Goal: Task Accomplishment & Management: Use online tool/utility

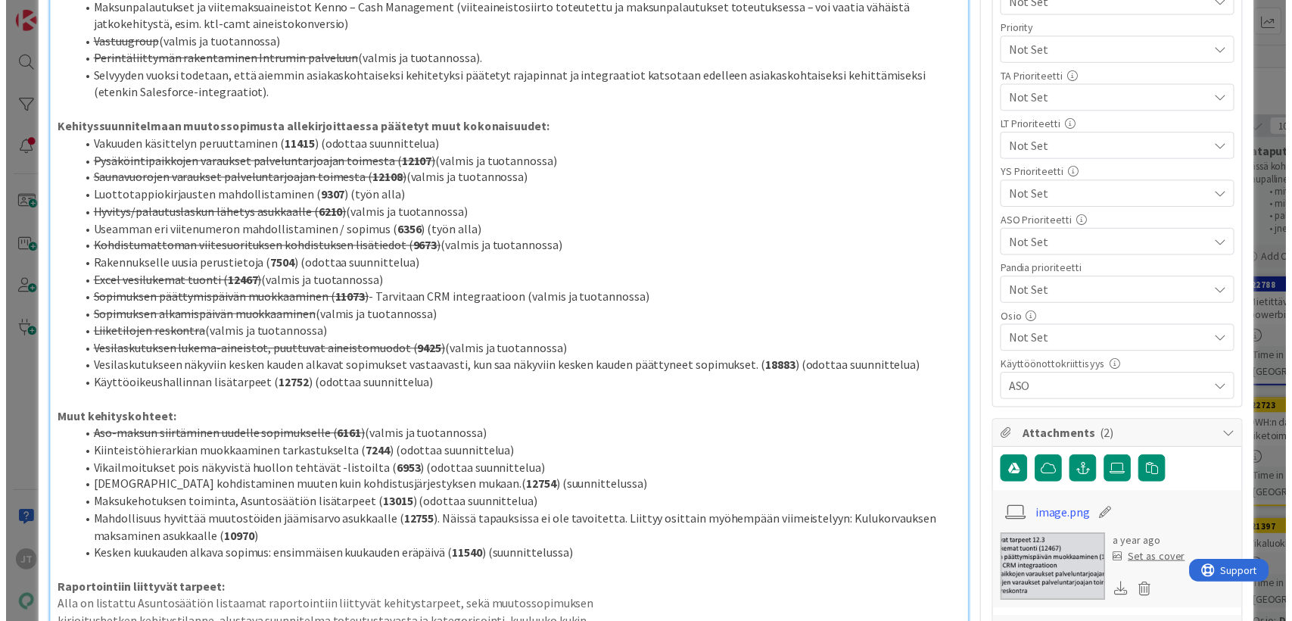
scroll to position [606, 0]
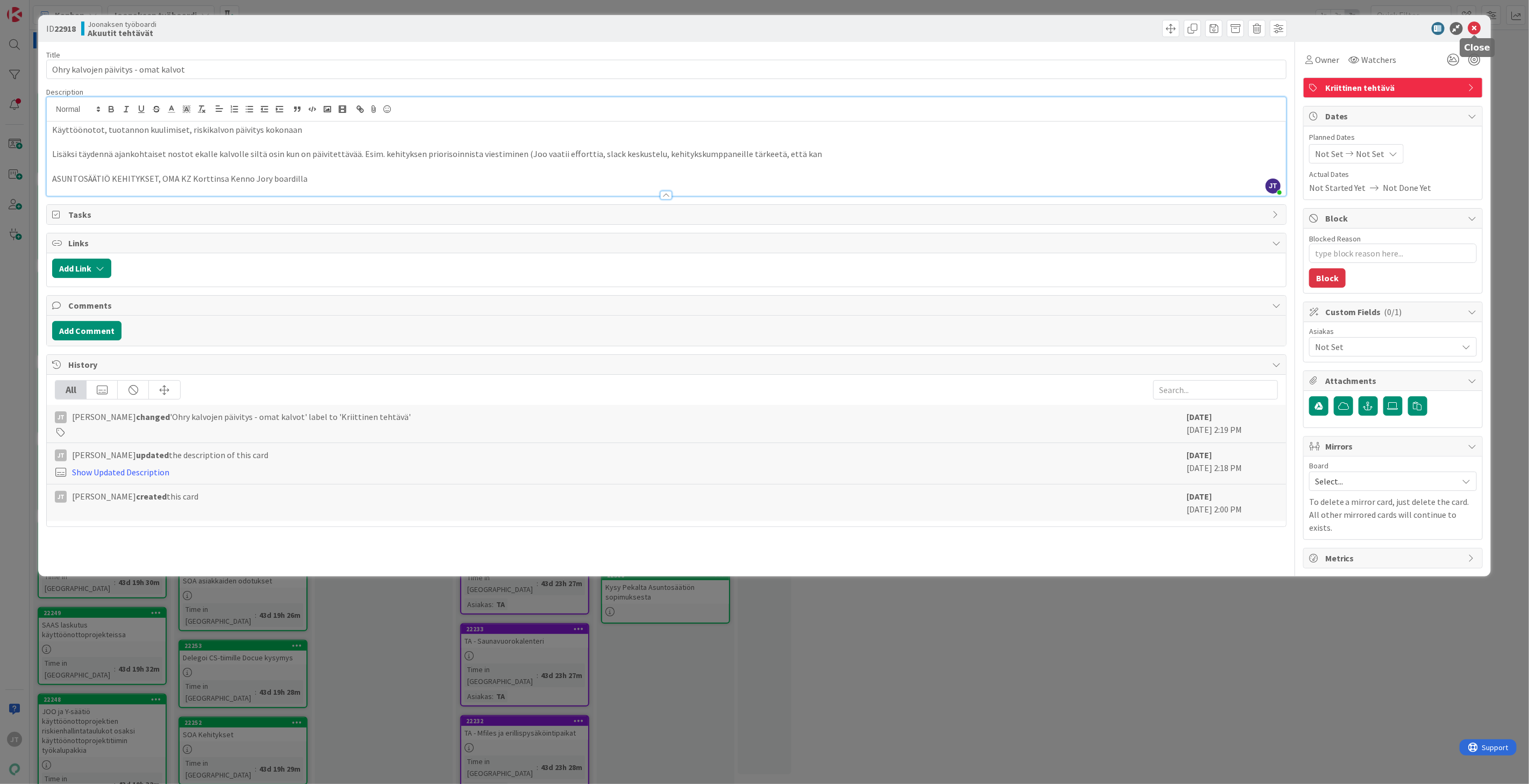
click at [1480, 23] on icon at bounding box center [1475, 28] width 13 height 13
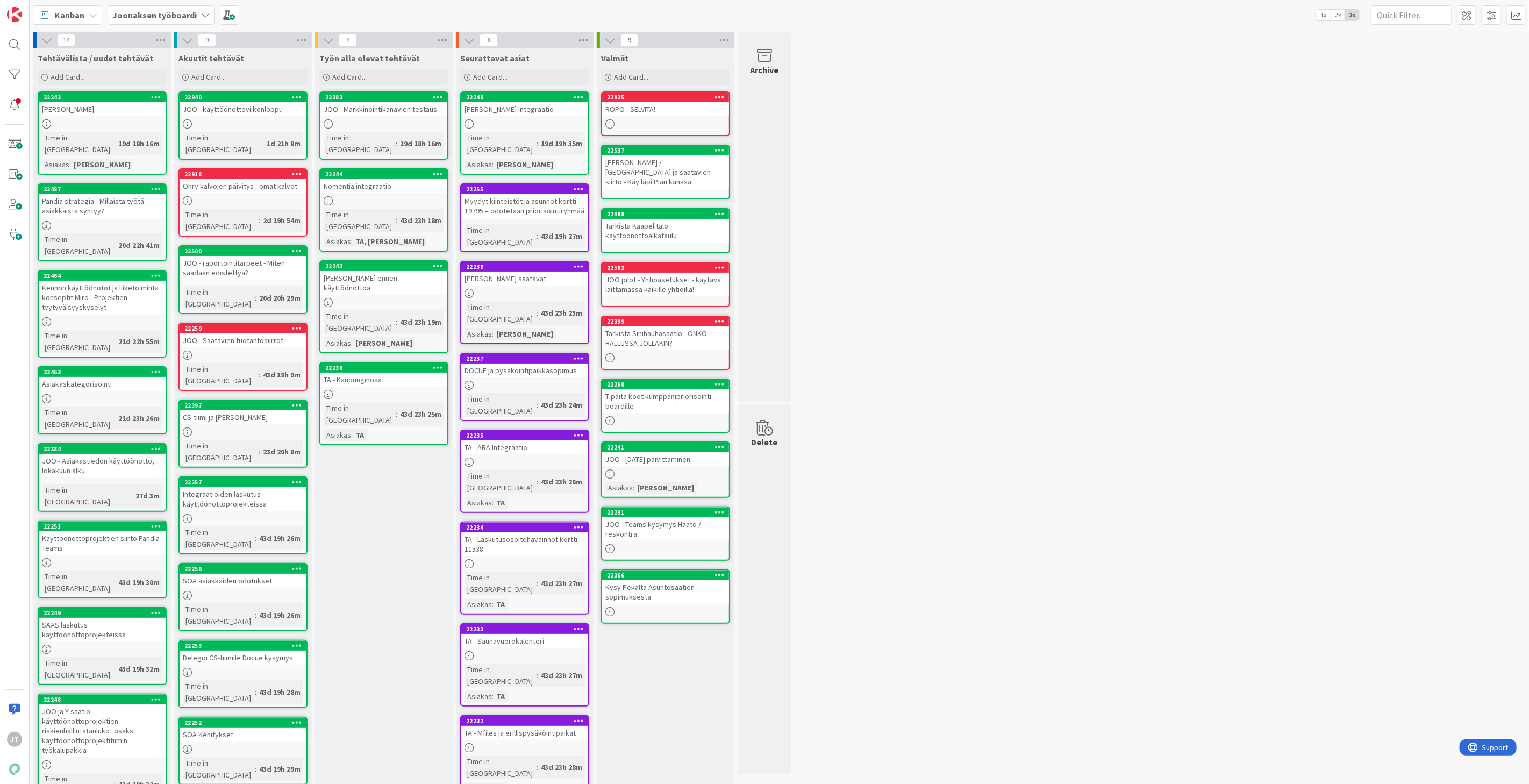
click at [376, 111] on div "JOO - Markkinointikanavien testaus" at bounding box center [383, 109] width 127 height 14
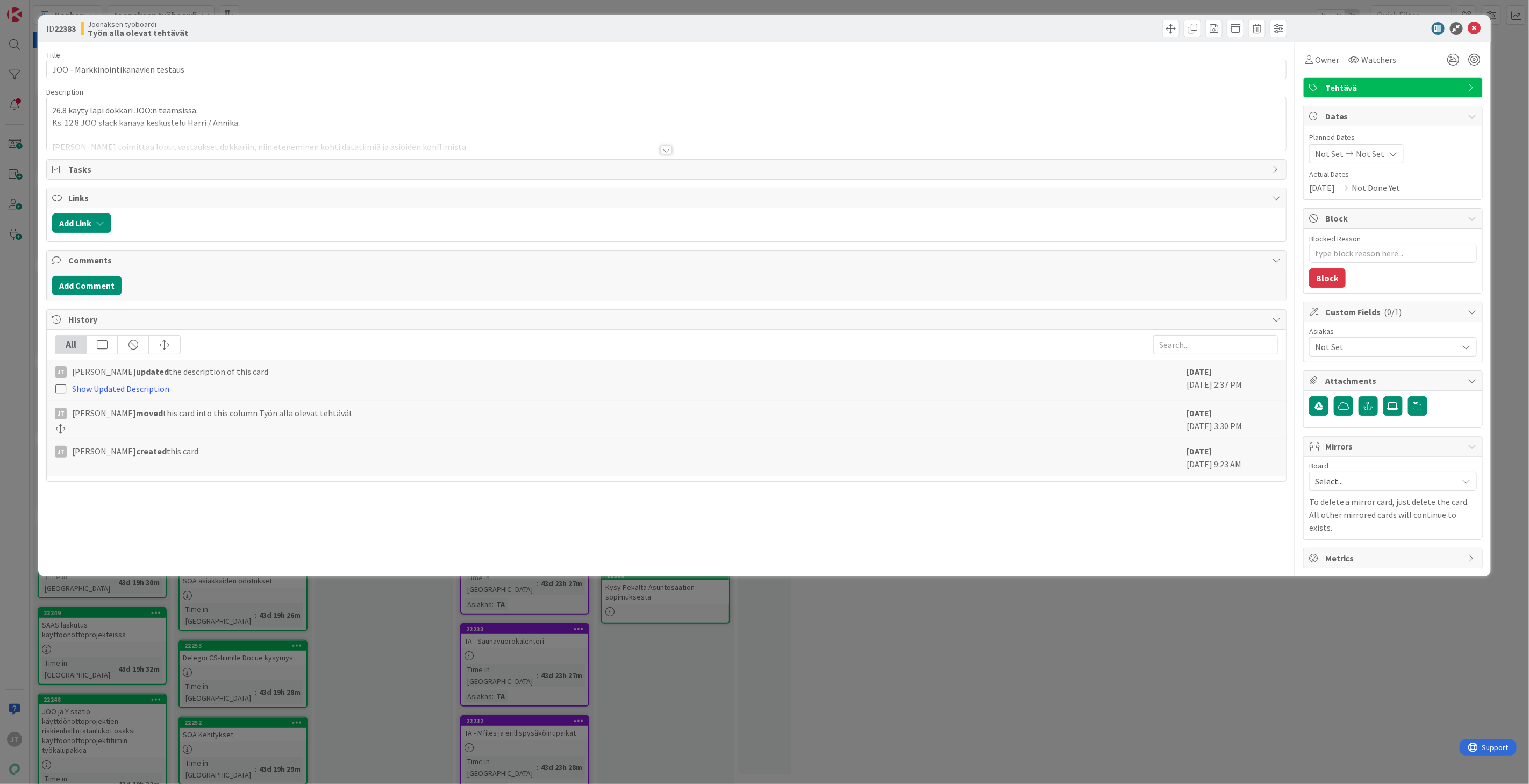
drag, startPoint x: 244, startPoint y: 121, endPoint x: 765, endPoint y: 378, distance: 580.9
click at [573, 307] on div "Title 34 / 128 JOO - Markkinointikanavien testaus Description 26.8 käyty läpi d…" at bounding box center [666, 305] width 1241 height 526
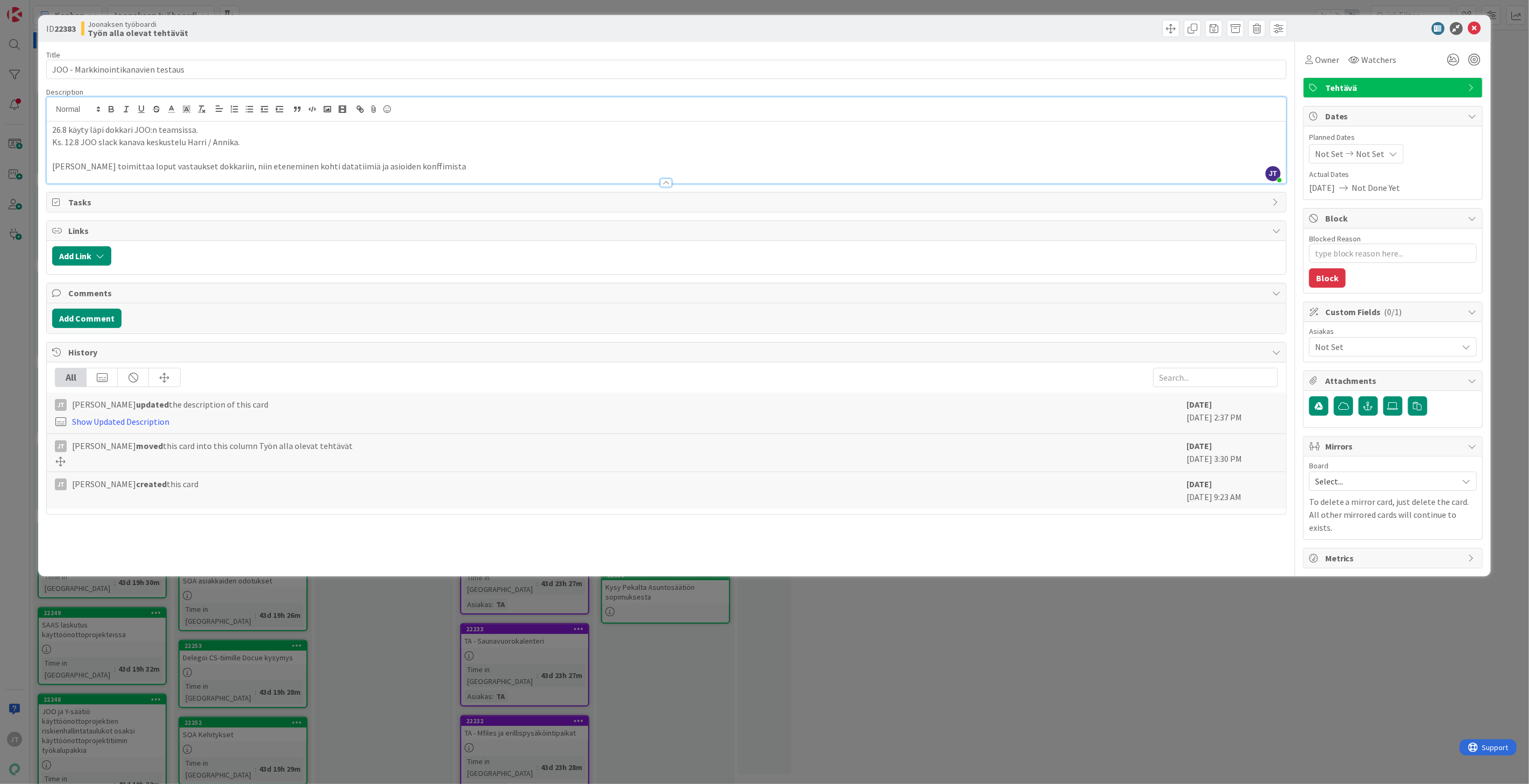
click at [264, 136] on p "Ks. 12.8 JOO slack kanava keskustelu Harri / Annika." at bounding box center [666, 142] width 1229 height 12
click at [50, 127] on div "26.8 käyty läpi dokkari JOO:n teamsissa. Ks. 12.8 JOO slack kanava keskustelu H…" at bounding box center [666, 152] width 1239 height 62
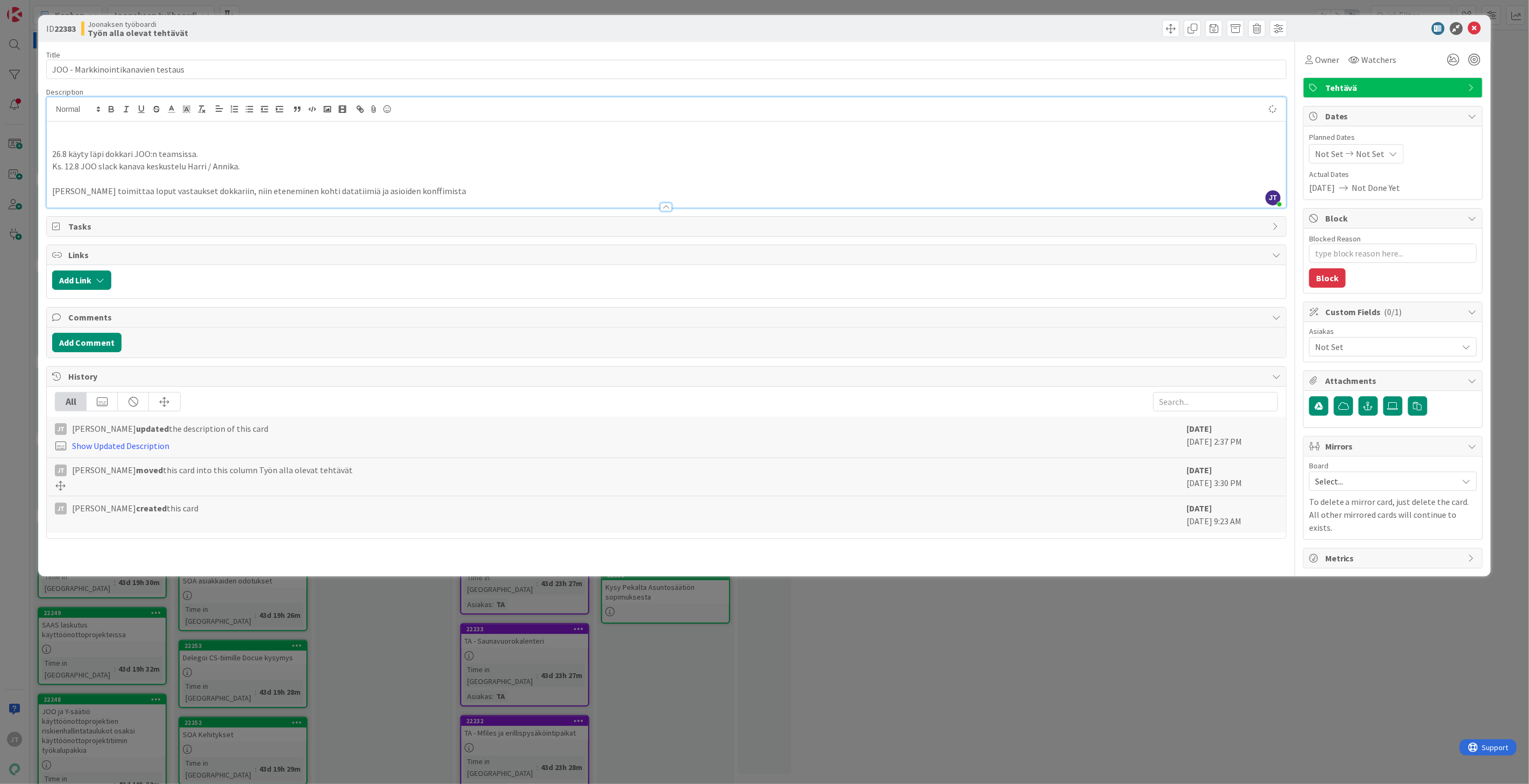
type textarea "x"
click at [1472, 25] on icon at bounding box center [1475, 28] width 13 height 13
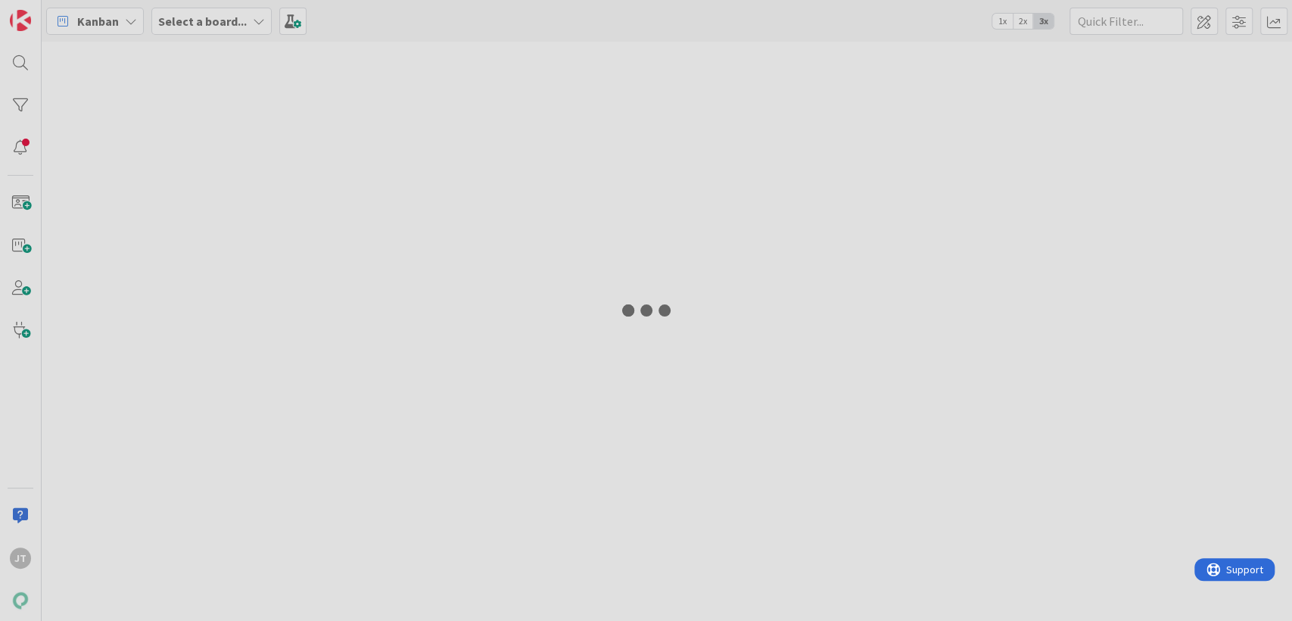
click at [253, 20] on icon at bounding box center [259, 21] width 12 height 12
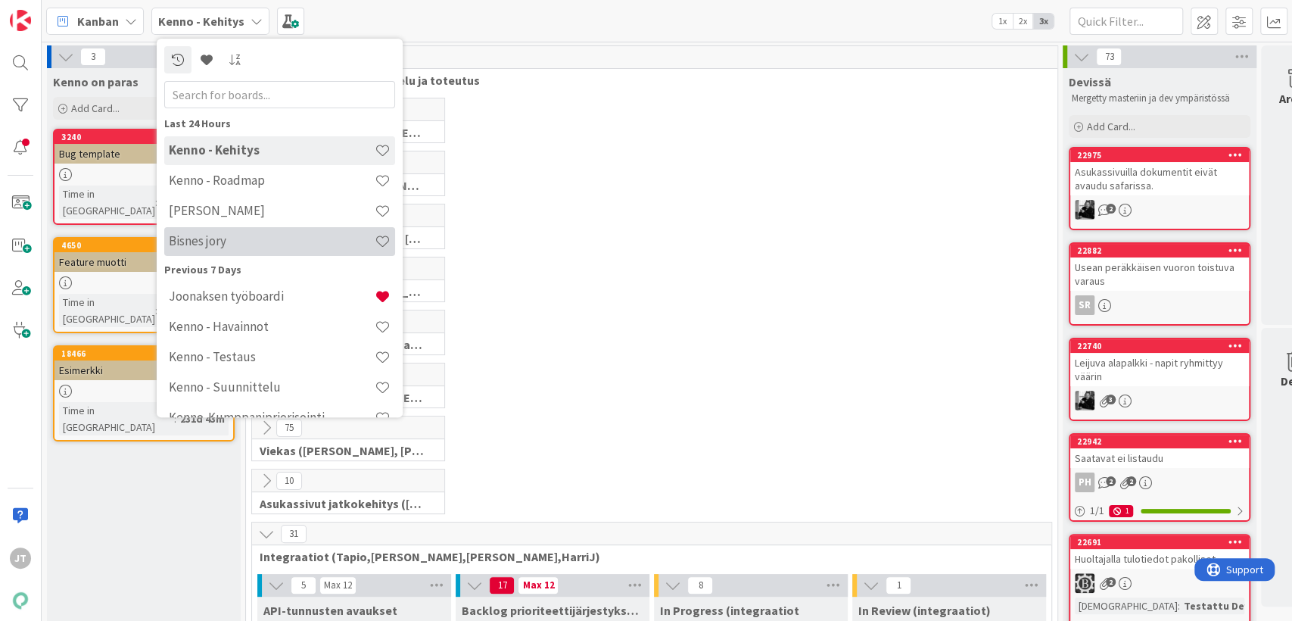
click at [233, 242] on h4 "Bisnes jory" at bounding box center [272, 241] width 206 height 15
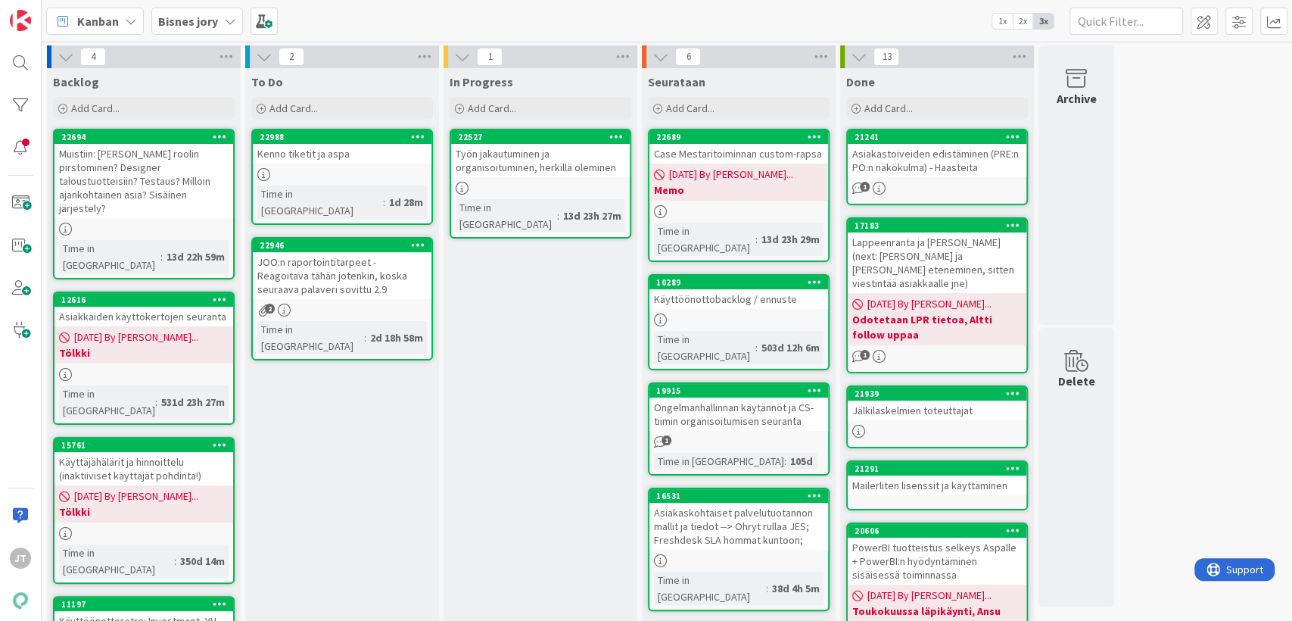
click at [419, 239] on icon at bounding box center [418, 244] width 14 height 11
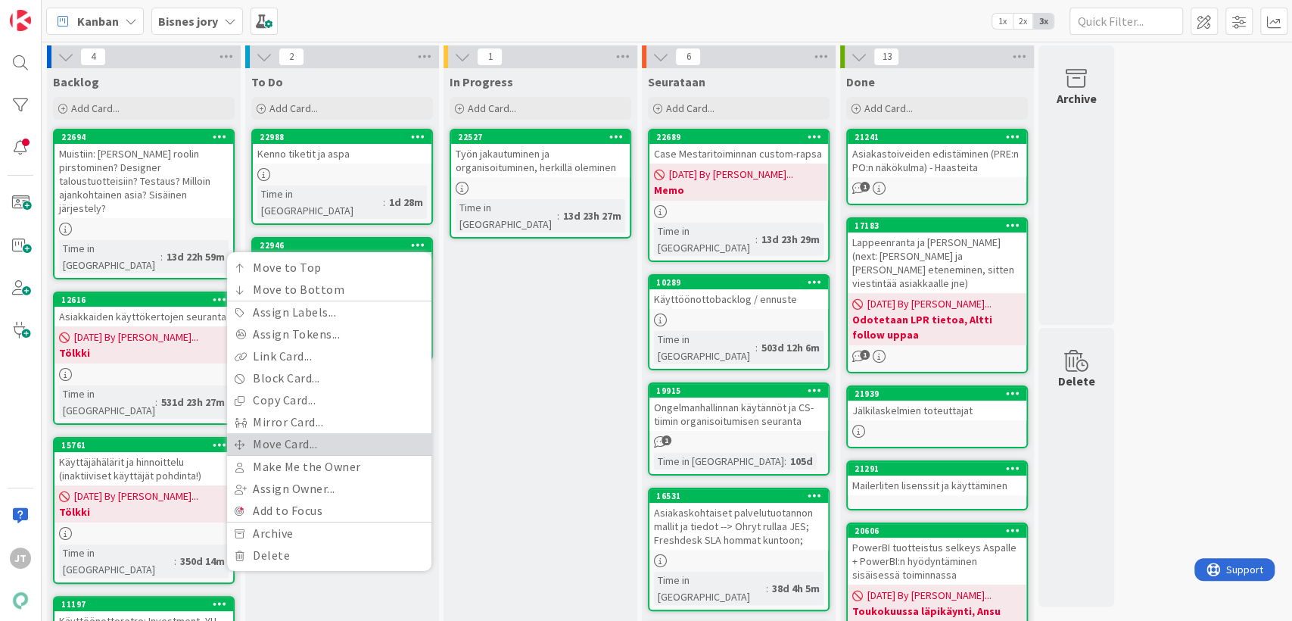
click at [331, 433] on link "Move Card..." at bounding box center [329, 444] width 204 height 22
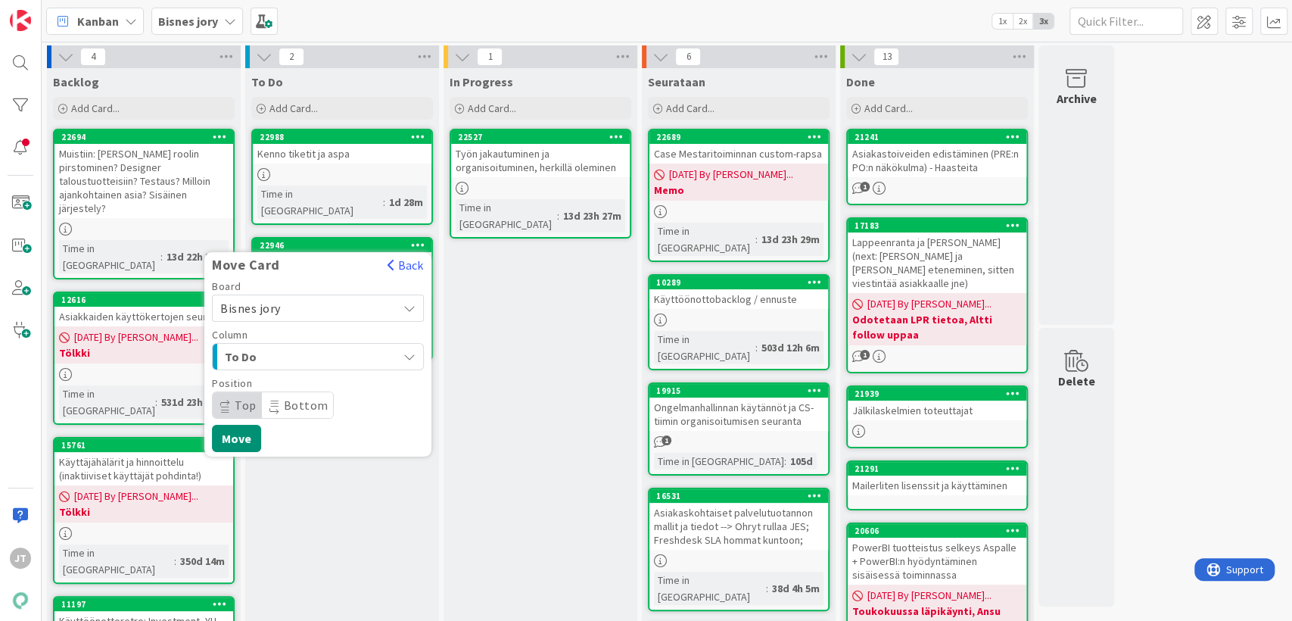
click at [357, 298] on span "Bisnes jory" at bounding box center [305, 308] width 170 height 21
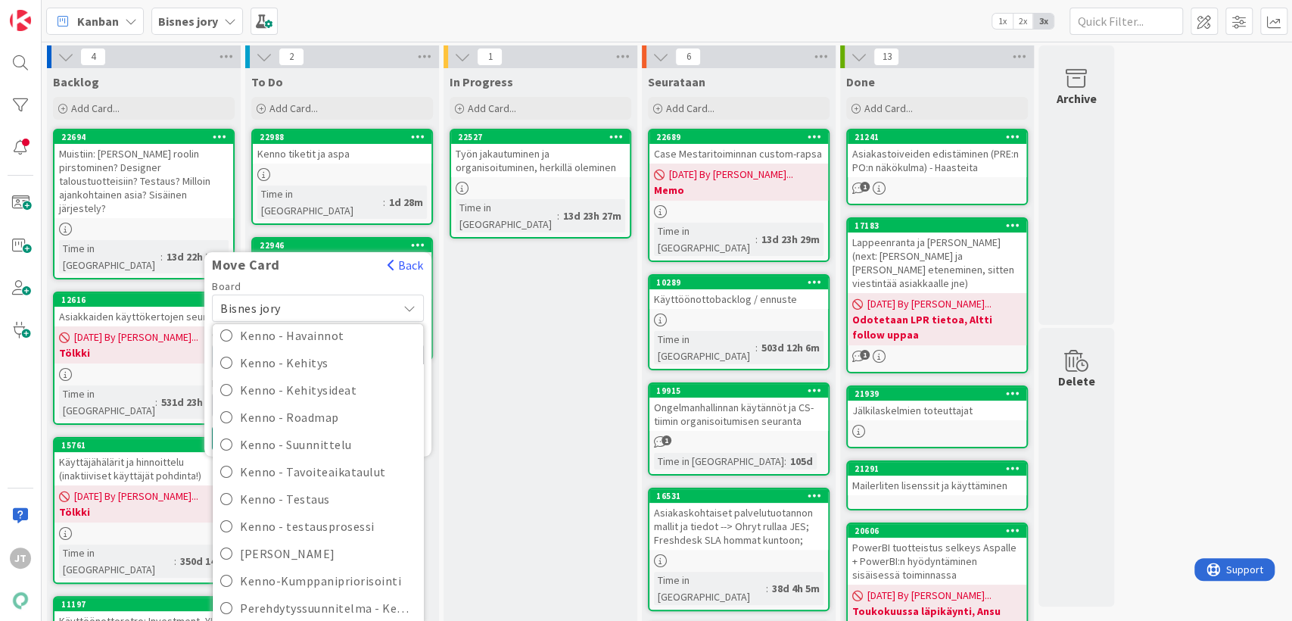
scroll to position [154, 0]
click at [282, 541] on span "Kenno JoRy" at bounding box center [328, 552] width 176 height 23
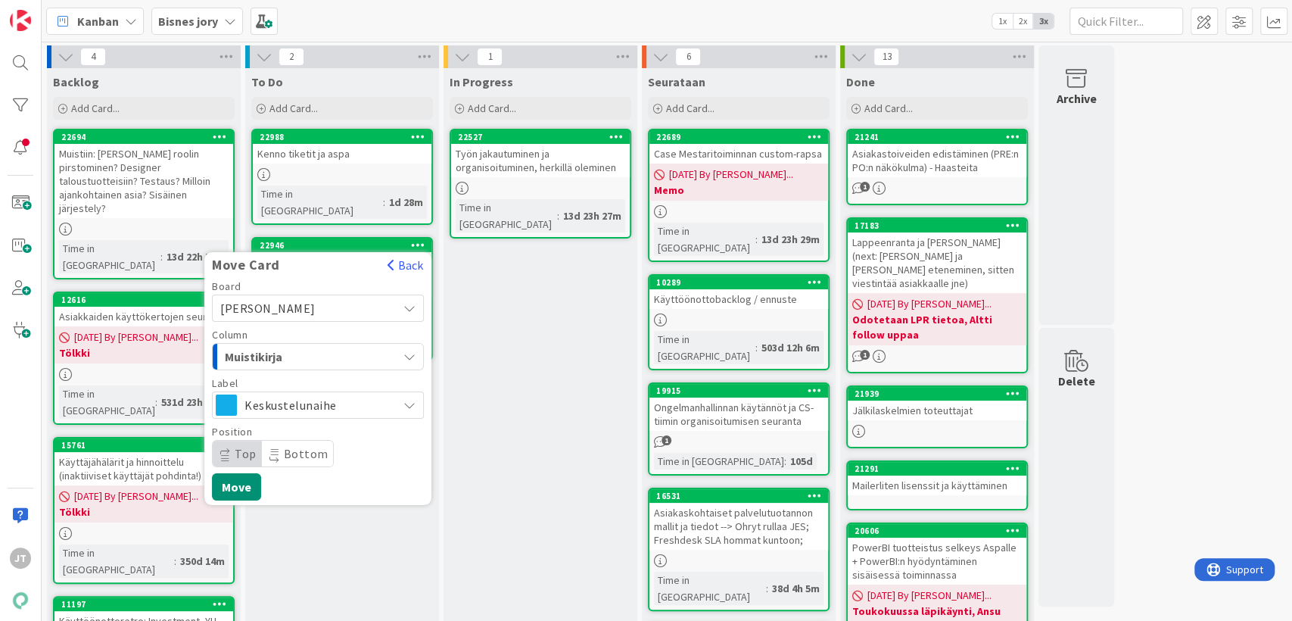
click at [354, 344] on div "Muistikirja" at bounding box center [309, 356] width 176 height 24
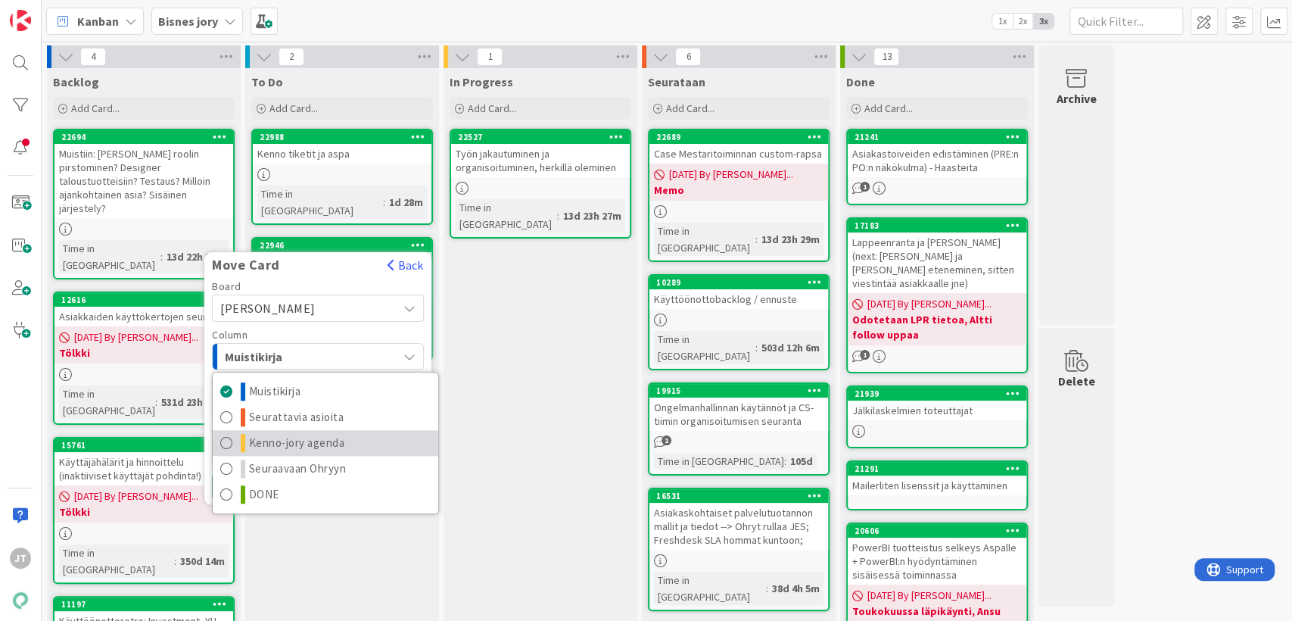
click at [326, 434] on span "Kenno-jory agenda" at bounding box center [297, 443] width 96 height 18
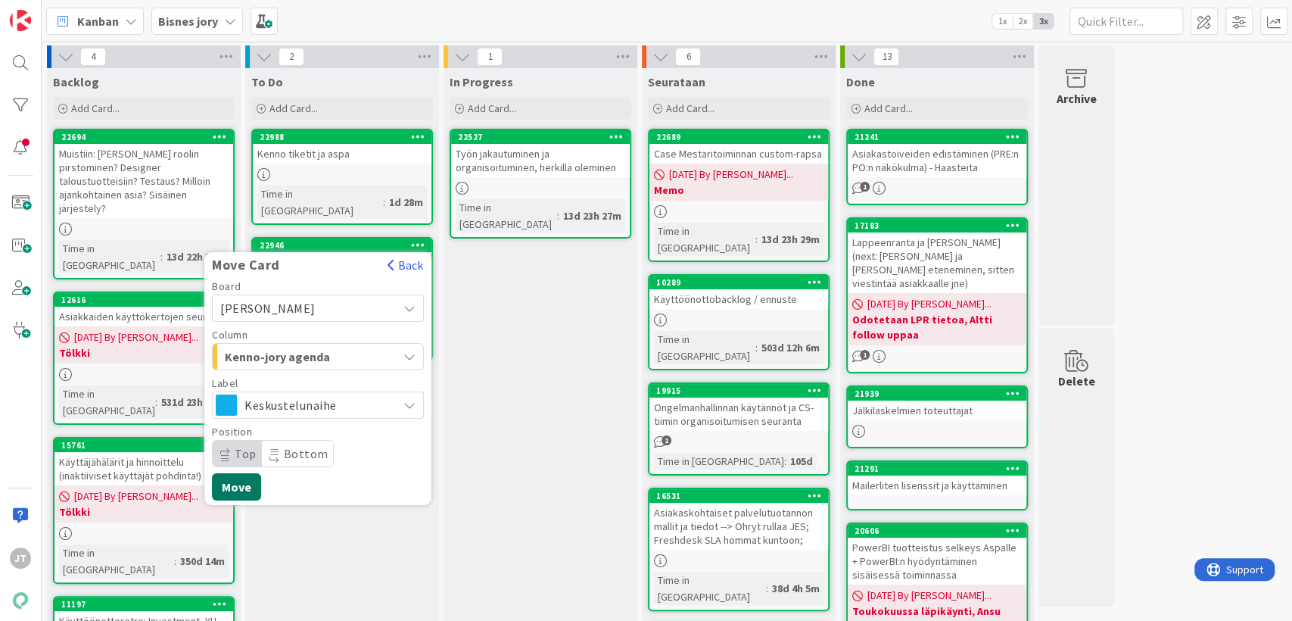
click at [243, 473] on button "Move" at bounding box center [236, 486] width 49 height 27
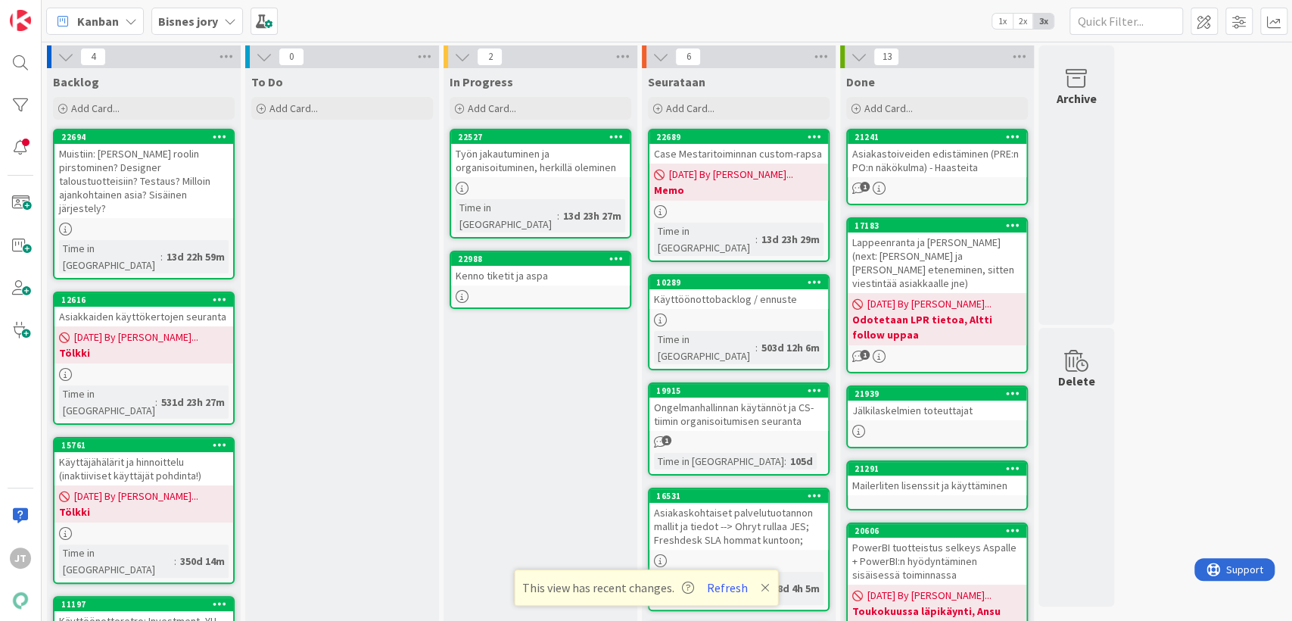
click at [176, 21] on b "Bisnes jory" at bounding box center [188, 21] width 60 height 15
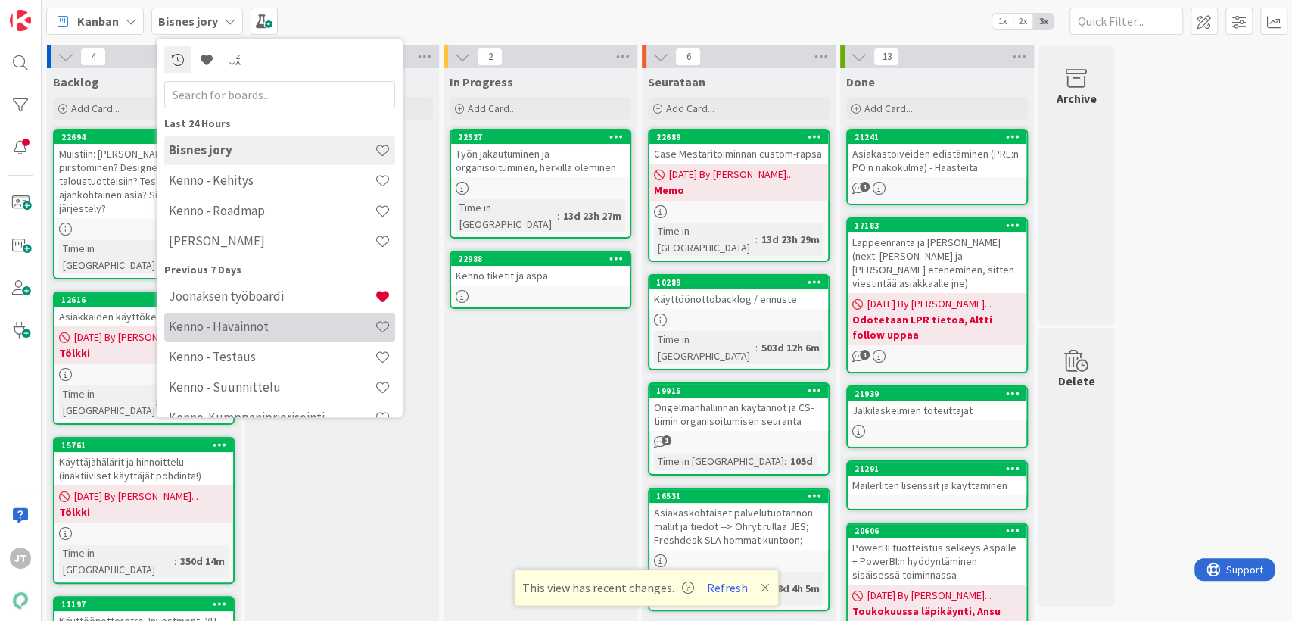
click at [275, 326] on h4 "Kenno - Havainnot" at bounding box center [272, 327] width 206 height 15
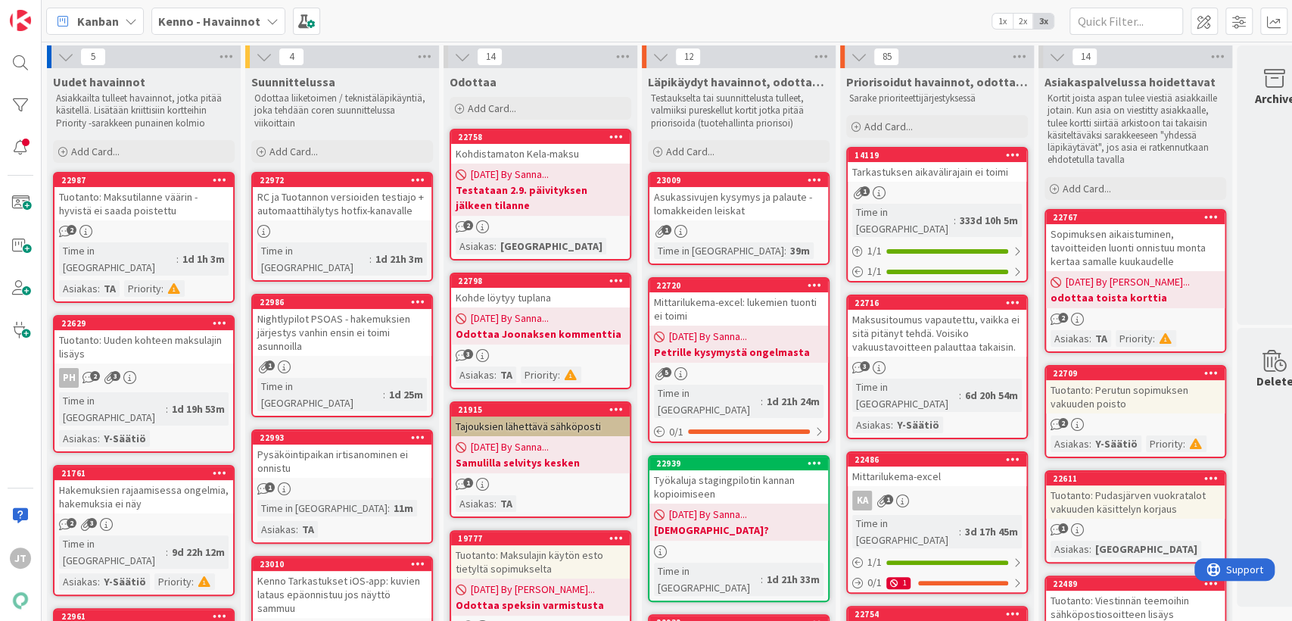
click at [238, 25] on b "Kenno - Havainnot" at bounding box center [209, 21] width 102 height 15
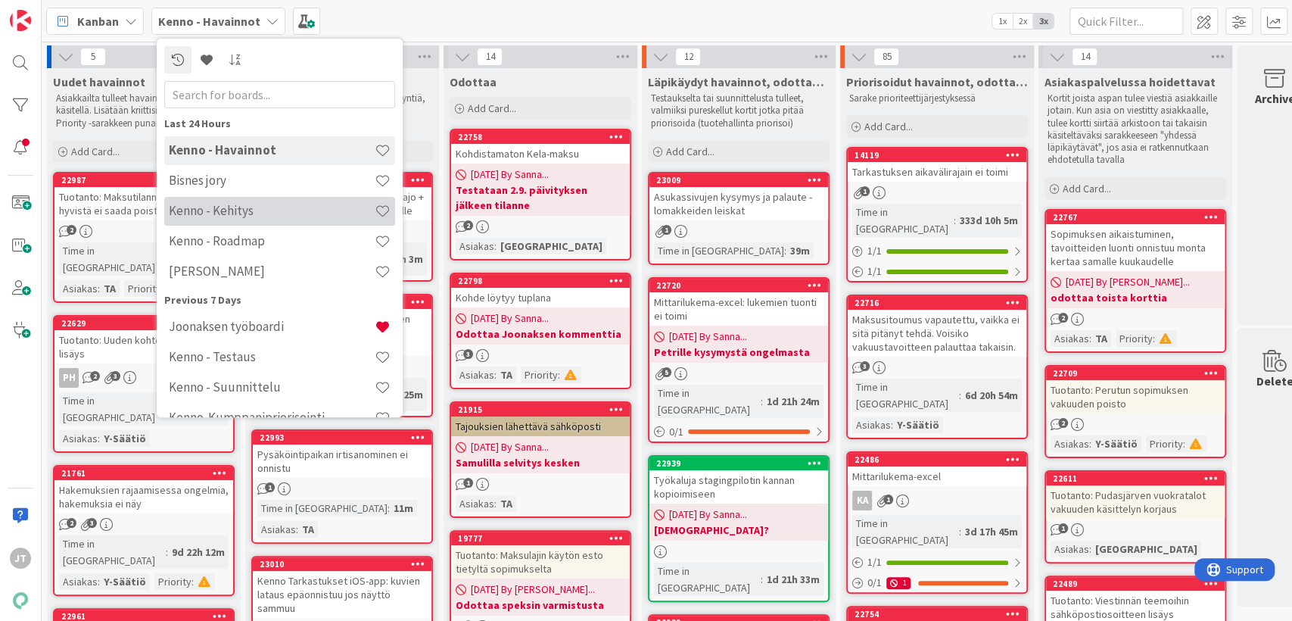
click at [263, 214] on h4 "Kenno - Kehitys" at bounding box center [272, 211] width 206 height 15
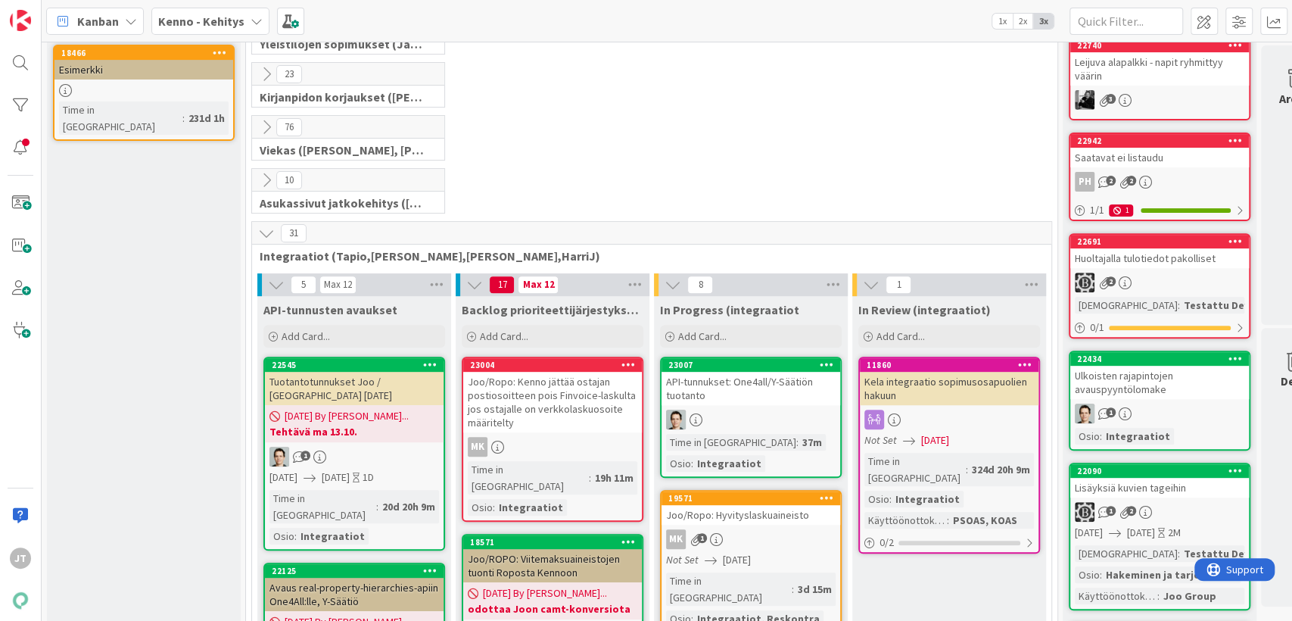
scroll to position [376, 0]
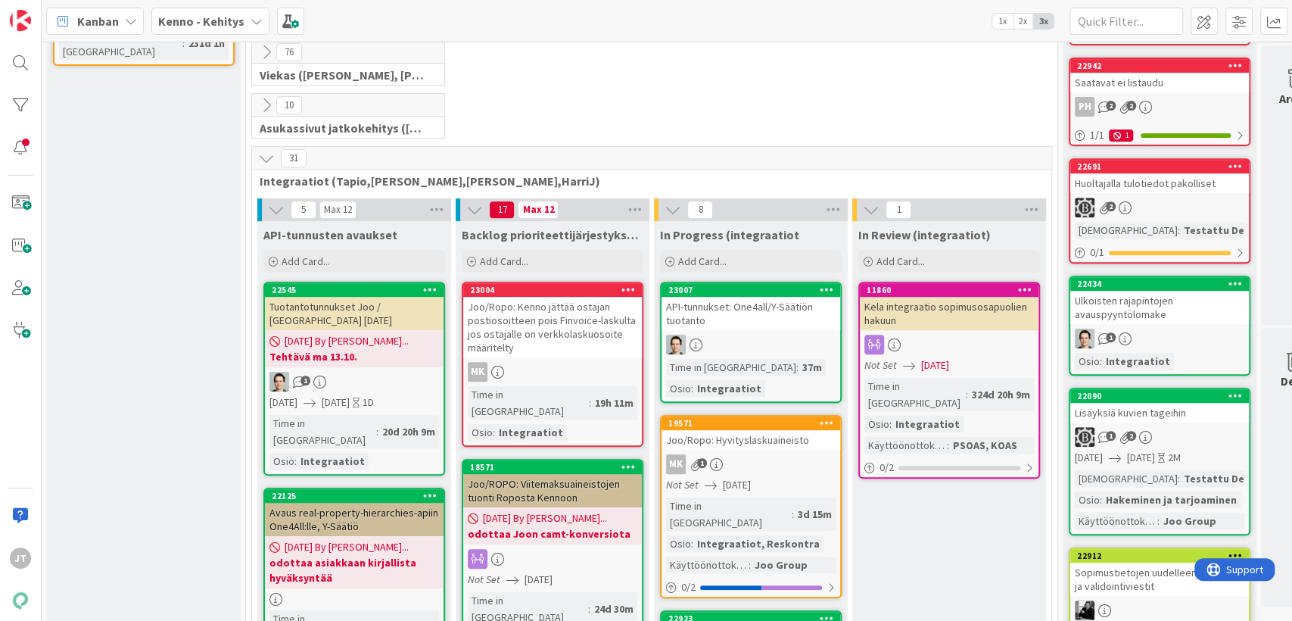
click at [264, 160] on icon at bounding box center [266, 158] width 17 height 17
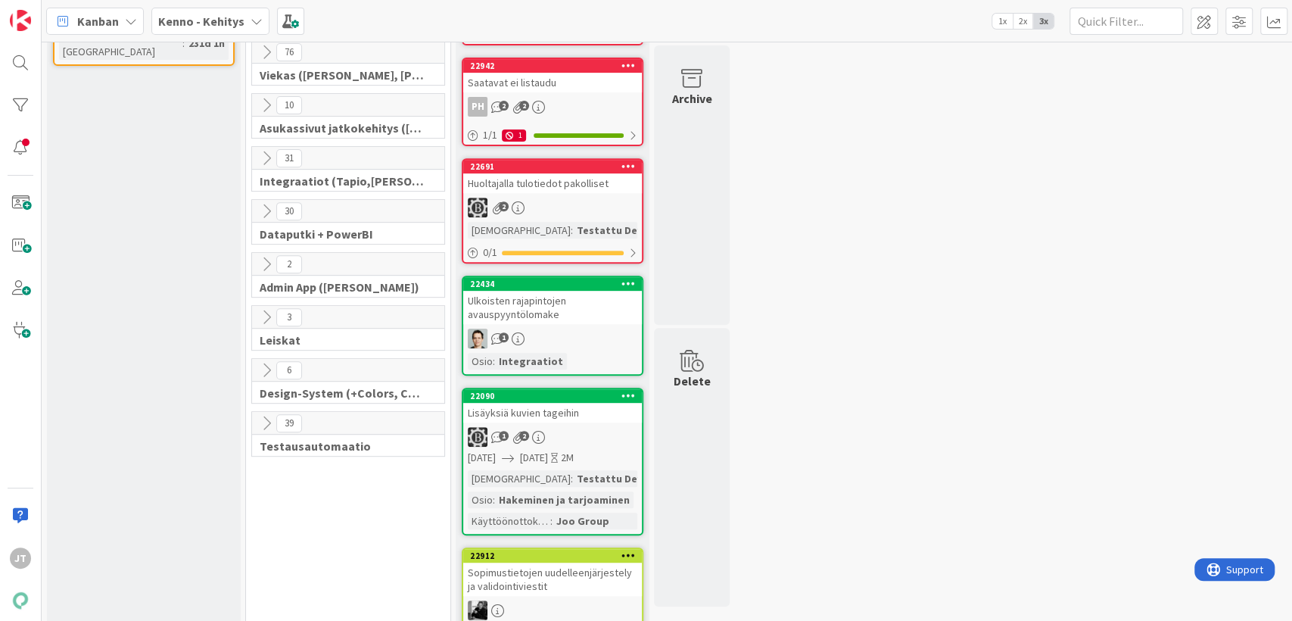
click at [263, 209] on icon at bounding box center [266, 211] width 17 height 17
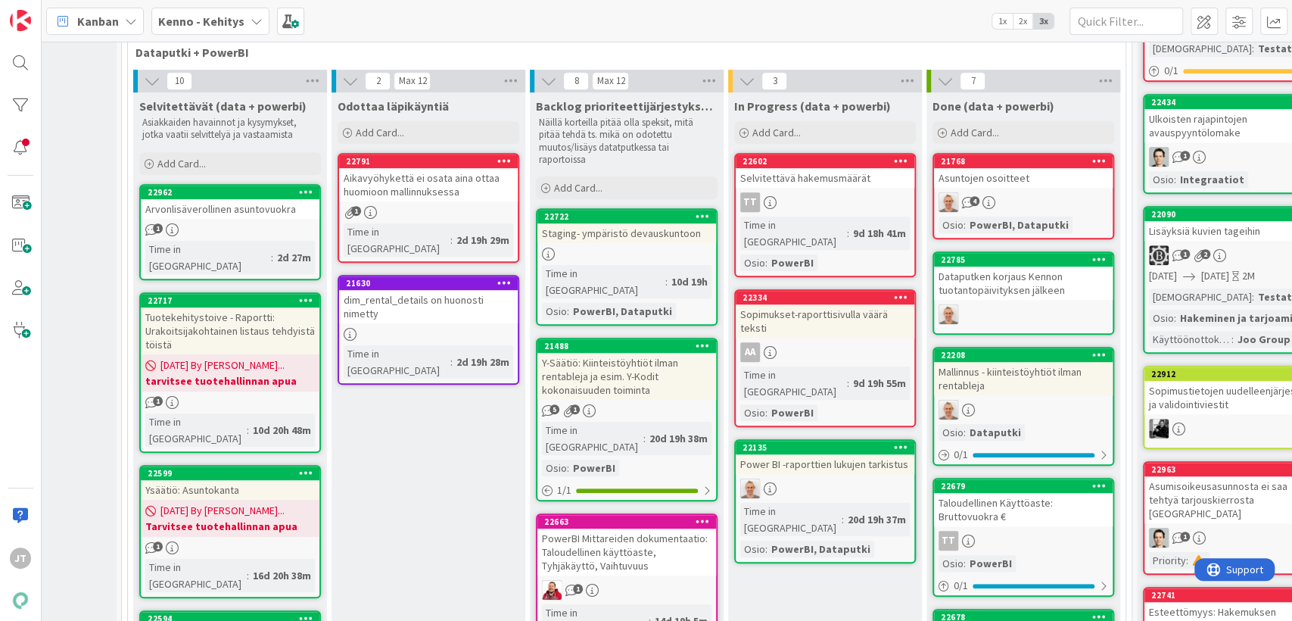
scroll to position [536, 124]
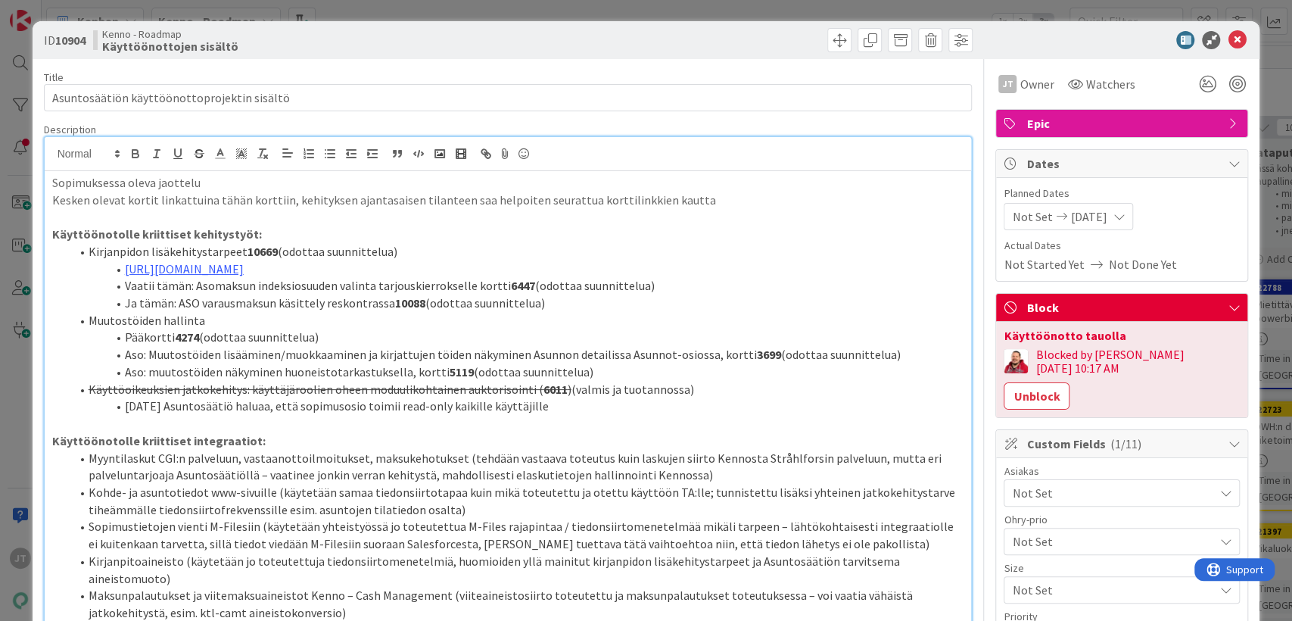
scroll to position [606, 0]
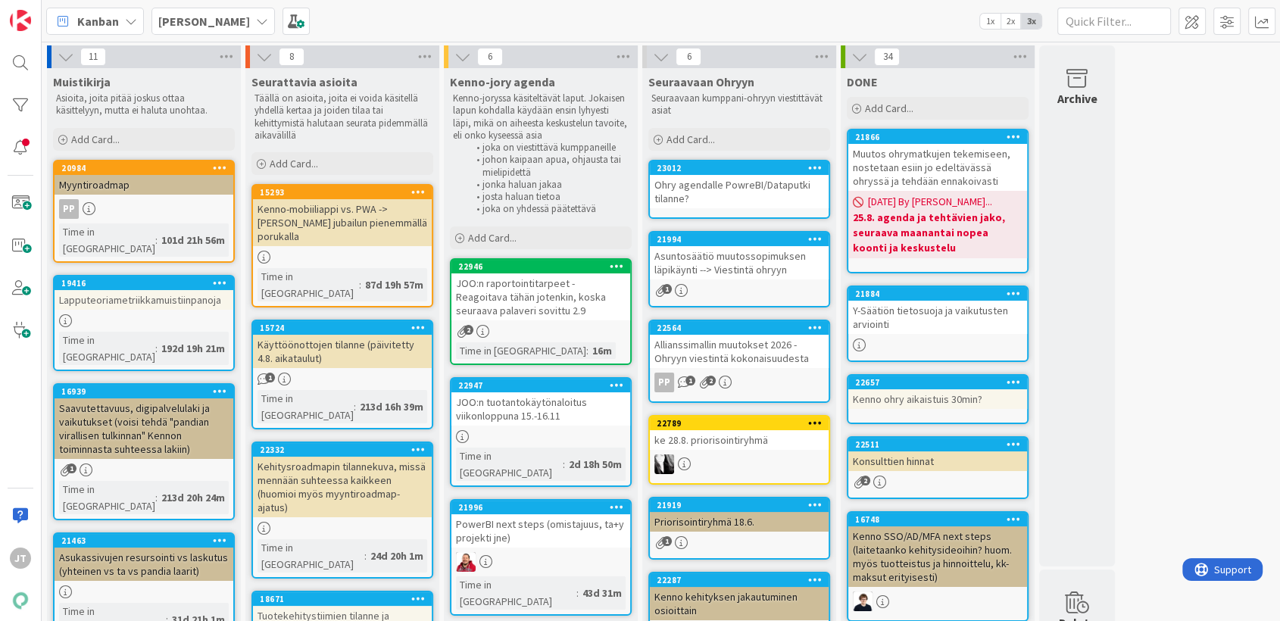
click at [256, 25] on icon at bounding box center [262, 21] width 12 height 12
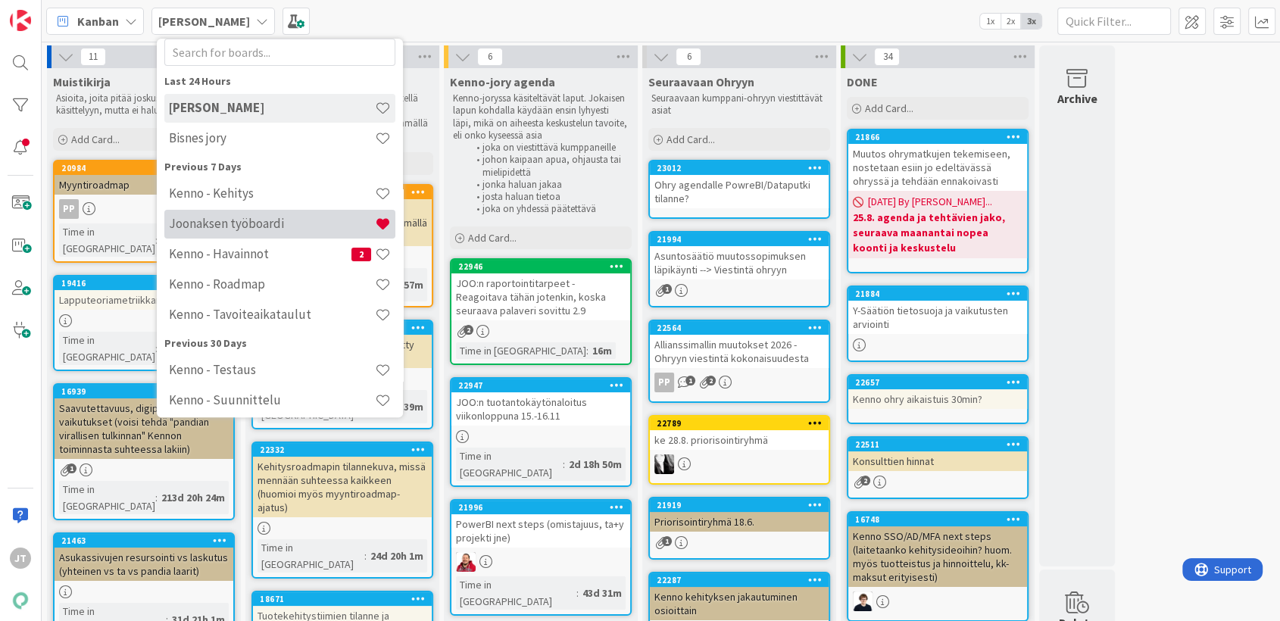
click at [217, 217] on h4 "Joonaksen työboardi" at bounding box center [272, 224] width 206 height 15
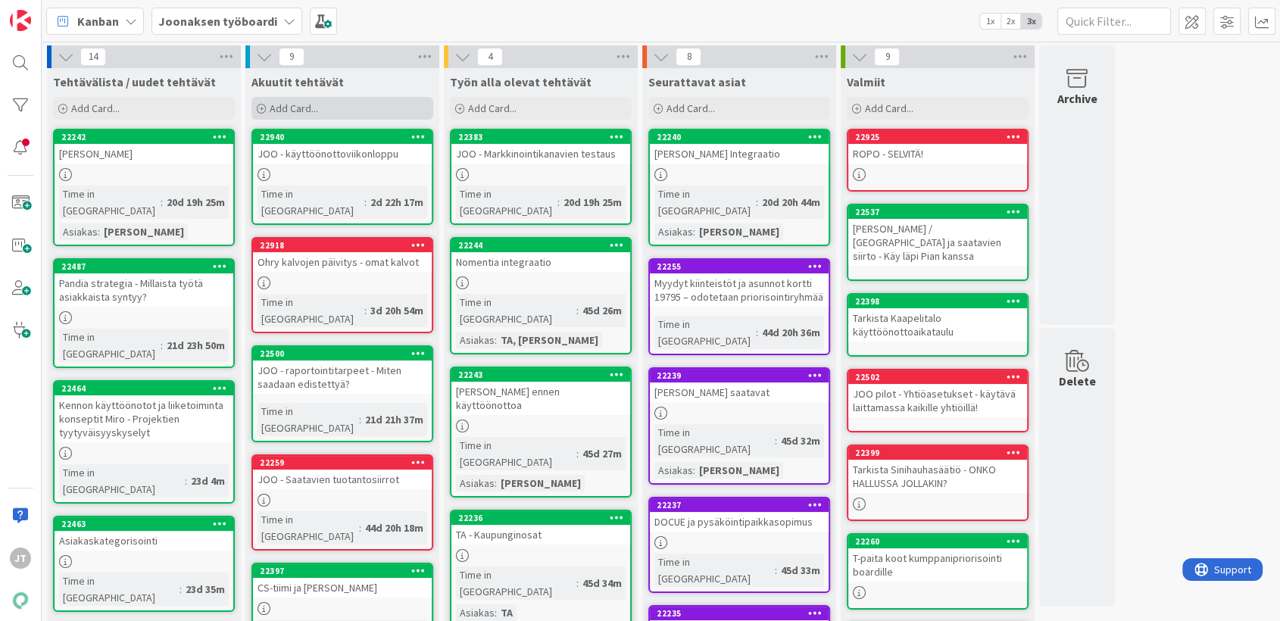
click at [321, 104] on div "Add Card..." at bounding box center [342, 108] width 182 height 23
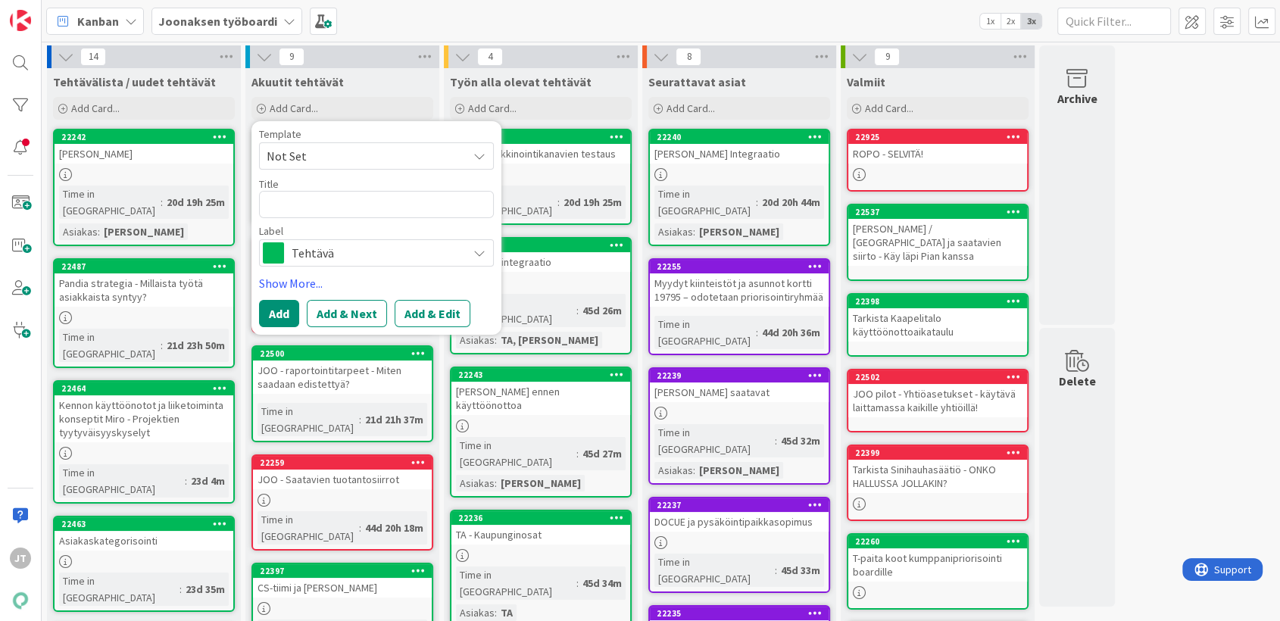
type textarea "x"
type textarea "L"
type textarea "x"
type textarea "Lä"
type textarea "x"
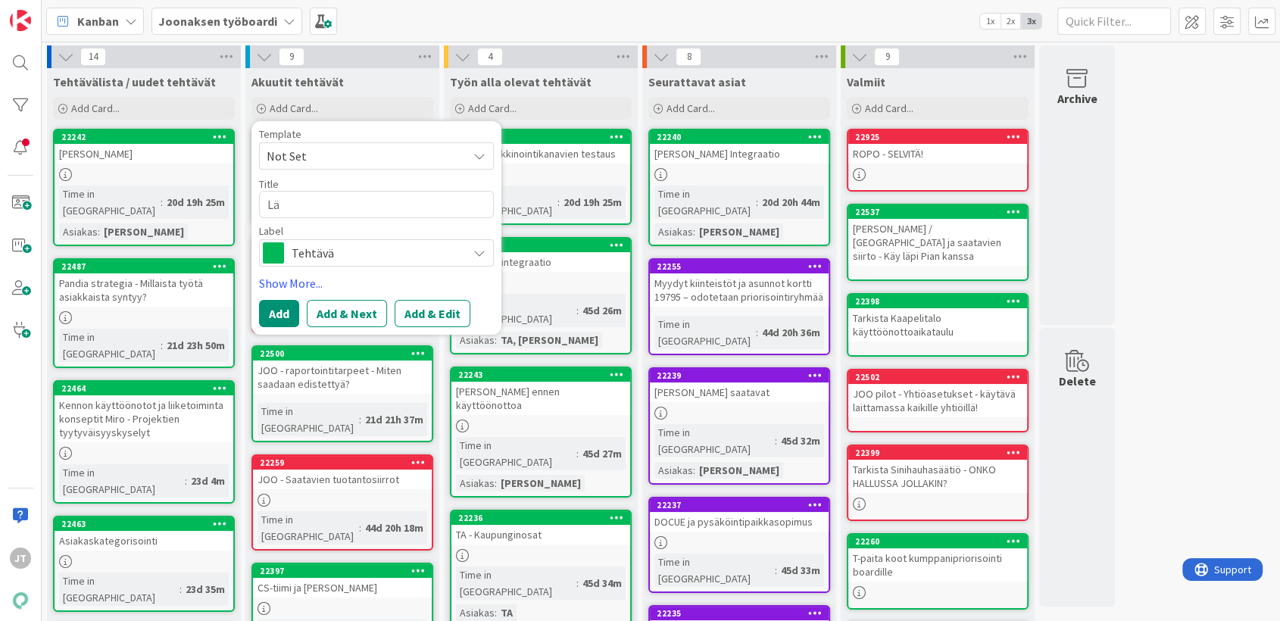
type textarea "Läh"
type textarea "x"
type textarea "Lä"
type textarea "x"
type textarea "L"
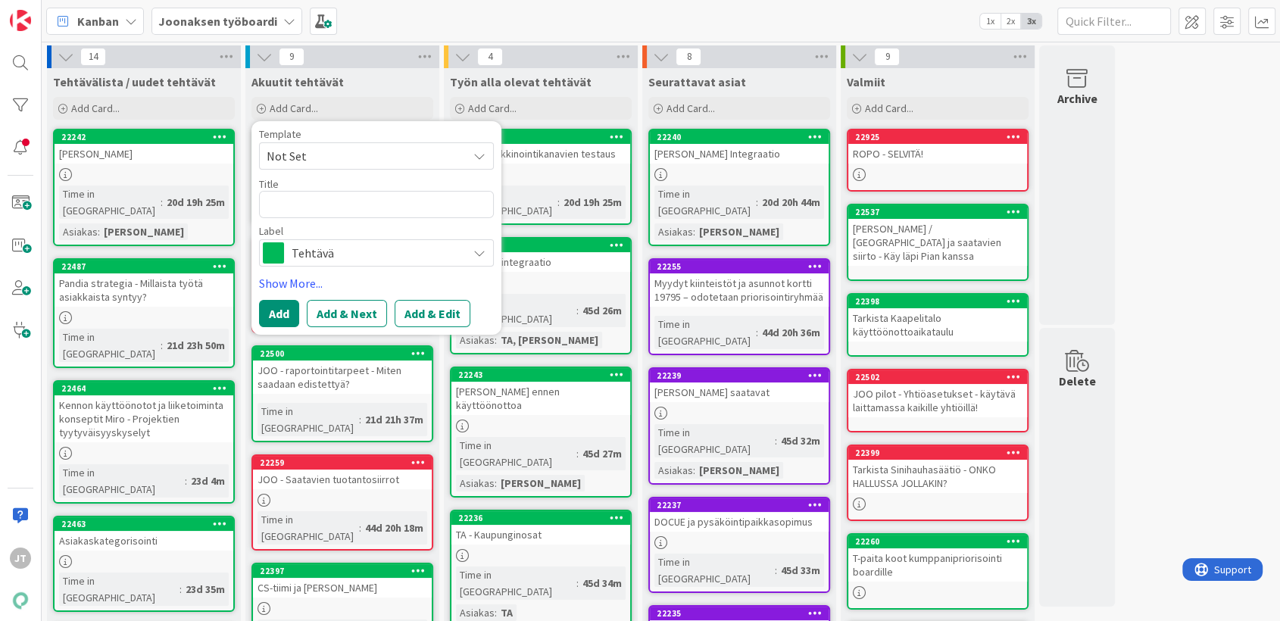
type textarea "x"
type textarea "- Lähetä tekstiviestihinnasto TA:lle"
click at [282, 310] on button "Add" at bounding box center [279, 313] width 40 height 27
